Goal: Check status

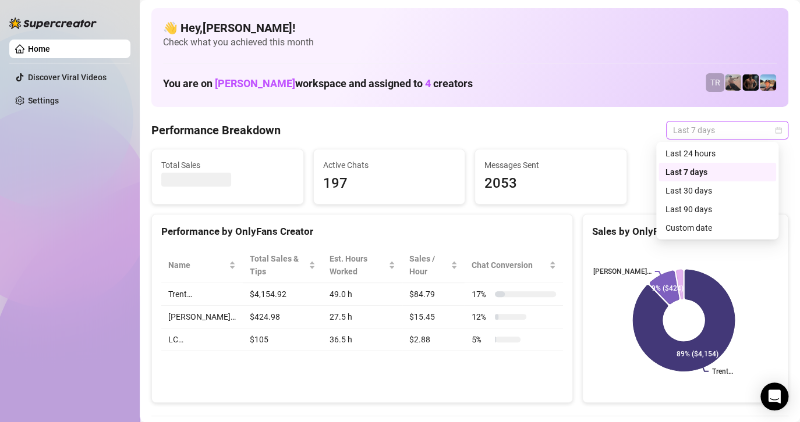
click at [692, 132] on span "Last 7 days" at bounding box center [727, 130] width 108 height 17
click at [677, 232] on div "Custom date" at bounding box center [717, 228] width 104 height 13
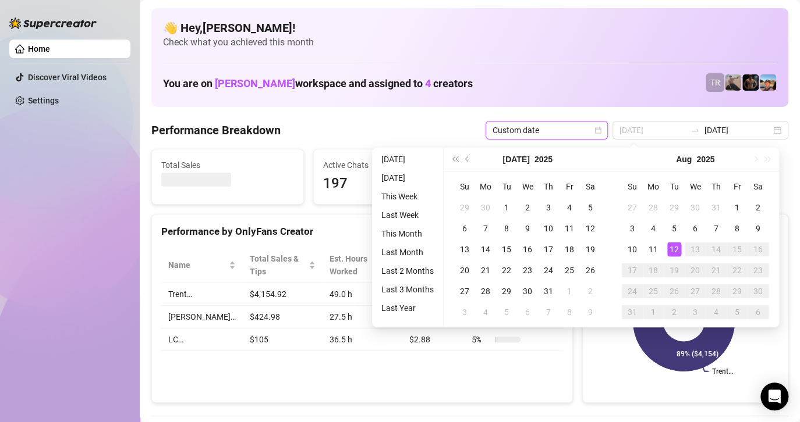
type input "[DATE]"
click at [672, 249] on div "12" at bounding box center [674, 250] width 14 height 14
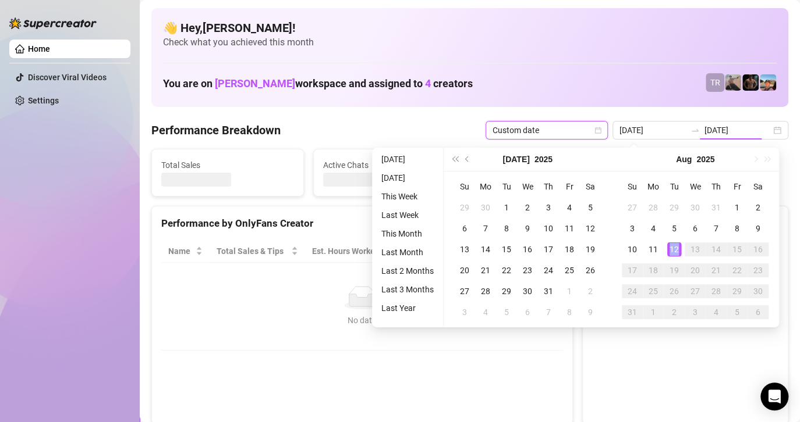
type input "[DATE]"
